Goal: Task Accomplishment & Management: Manage account settings

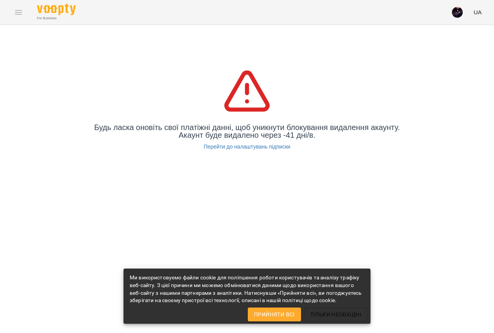
click at [456, 14] on img "button" at bounding box center [457, 12] width 11 height 11
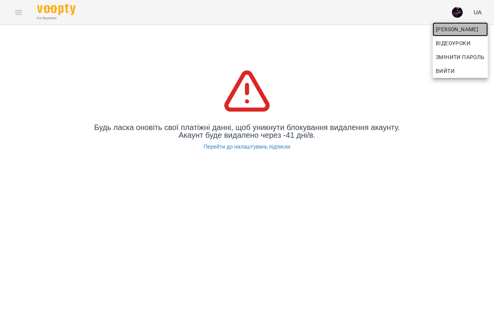
click at [458, 29] on span "[PERSON_NAME]" at bounding box center [460, 29] width 49 height 9
click at [448, 28] on span "[PERSON_NAME]" at bounding box center [460, 29] width 49 height 9
drag, startPoint x: 448, startPoint y: 28, endPoint x: 484, endPoint y: 97, distance: 77.2
click at [486, 98] on div at bounding box center [247, 166] width 494 height 333
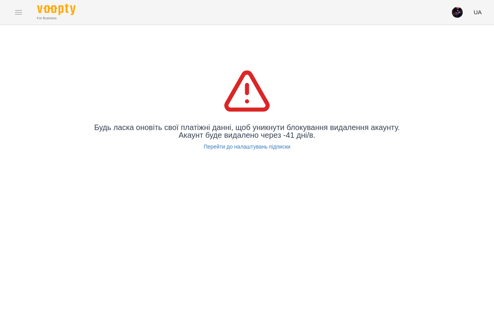
click at [461, 10] on img "button" at bounding box center [457, 12] width 11 height 11
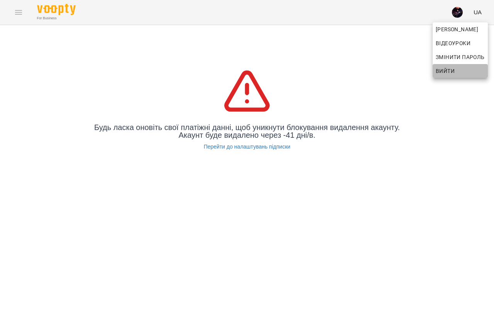
click at [449, 71] on span "Вийти" at bounding box center [445, 70] width 19 height 9
